Goal: Information Seeking & Learning: Find specific page/section

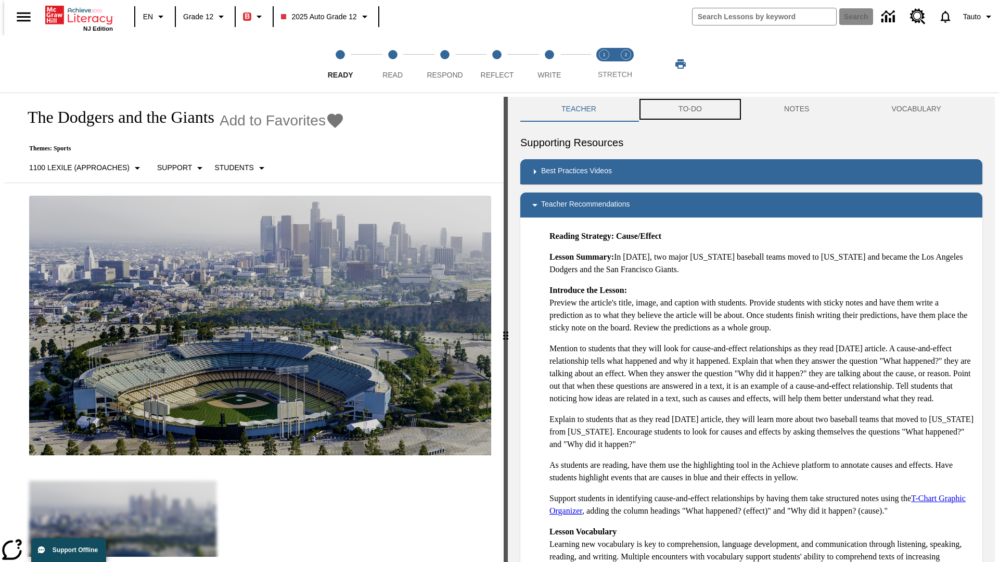
click at [690, 109] on button "TO-DO" at bounding box center [691, 109] width 106 height 25
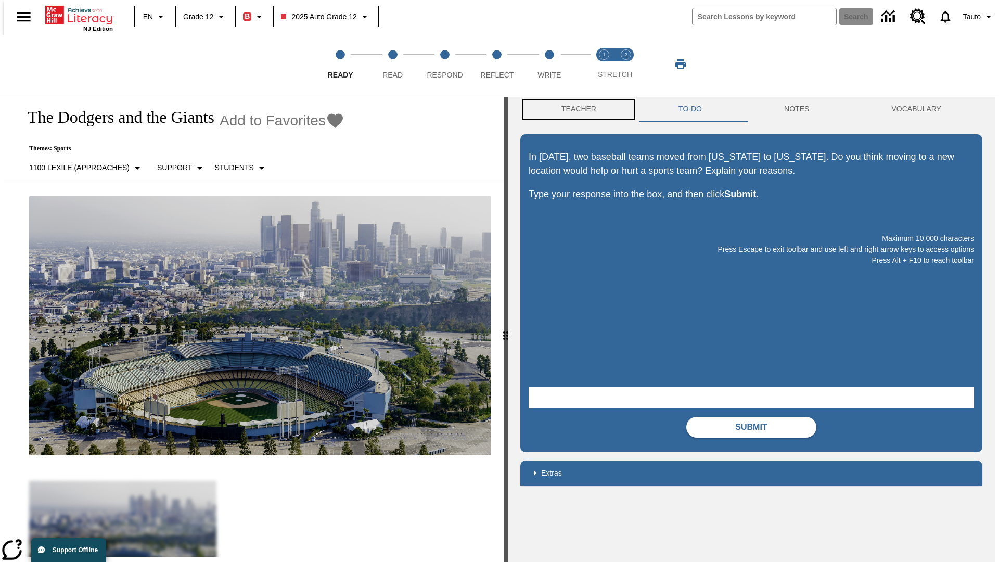
scroll to position [1, 0]
click at [576, 109] on button "Teacher" at bounding box center [579, 108] width 117 height 25
